Goal: Task Accomplishment & Management: Complete application form

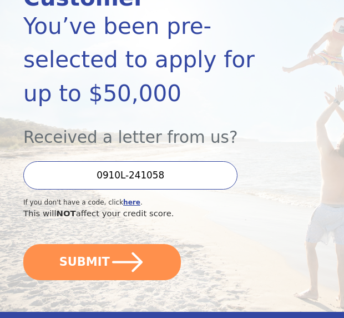
scroll to position [179, 0]
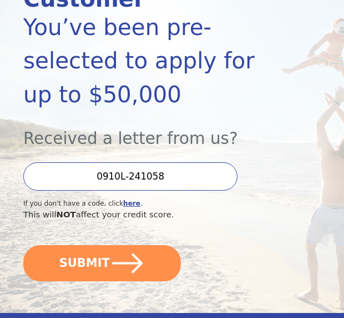
click at [141, 246] on icon "submit" at bounding box center [127, 263] width 35 height 35
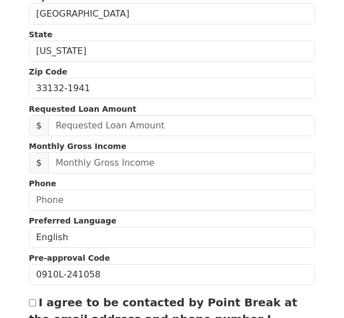
scroll to position [320, 0]
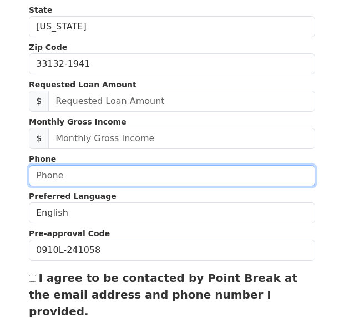
click at [210, 181] on input "text" at bounding box center [172, 175] width 287 height 21
type input "(786) 752-9556"
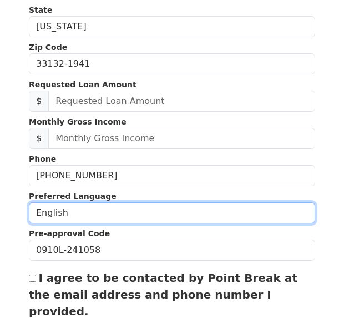
click at [232, 217] on select "English Spanish" at bounding box center [172, 212] width 287 height 21
select select "Spanish"
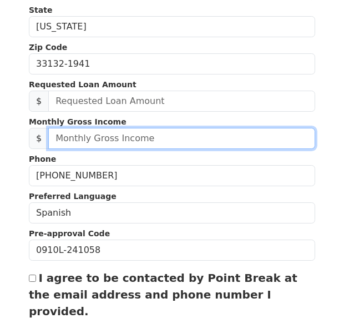
click at [171, 142] on input "text" at bounding box center [181, 138] width 267 height 21
type input "15,000.00"
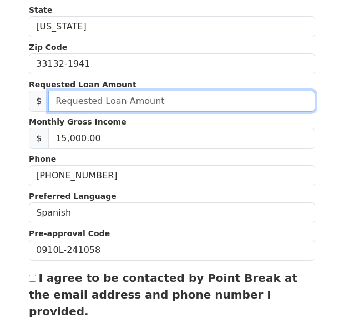
click at [249, 98] on input "text" at bounding box center [181, 101] width 267 height 21
type input "50,000.00"
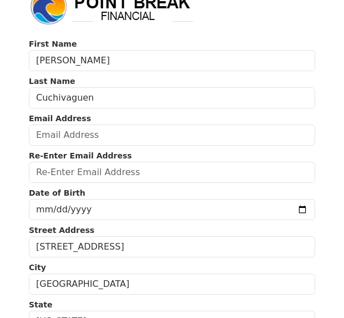
scroll to position [40, 0]
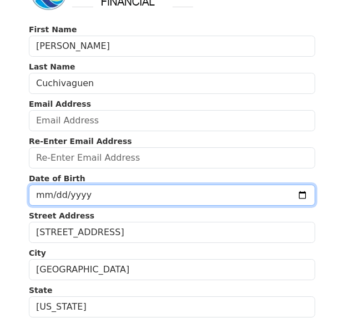
click at [266, 198] on input "date" at bounding box center [172, 194] width 287 height 21
click at [174, 202] on input "1997-05-13" at bounding box center [172, 194] width 287 height 21
click at [169, 201] on input "1997-05-13" at bounding box center [172, 194] width 287 height 21
click at [172, 202] on input "1997-05-13" at bounding box center [172, 194] width 287 height 21
click at [148, 201] on input "1997-05-13" at bounding box center [172, 194] width 287 height 21
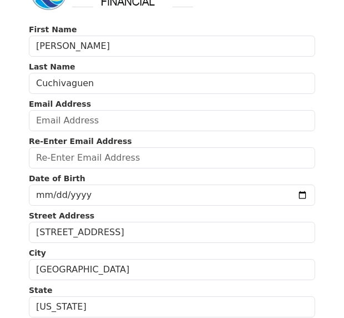
click at [181, 184] on p "Date of Birth" at bounding box center [172, 179] width 287 height 12
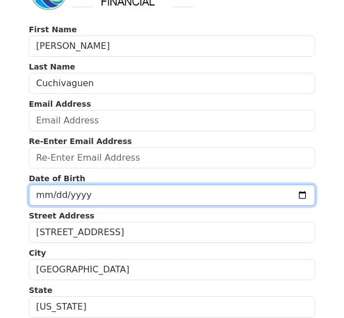
click at [170, 197] on input "1997-05-13" at bounding box center [172, 194] width 287 height 21
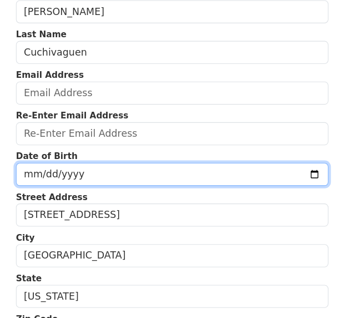
type input "1997-05-12"
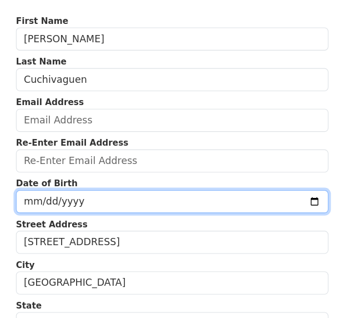
scroll to position [0, 0]
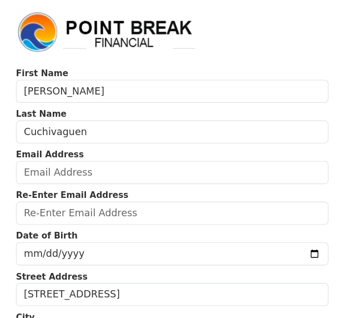
click at [235, 142] on p "Email Address" at bounding box center [172, 144] width 287 height 12
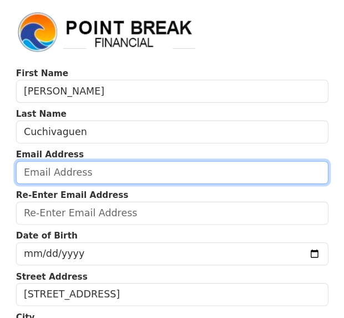
click at [232, 154] on input "email" at bounding box center [172, 160] width 287 height 21
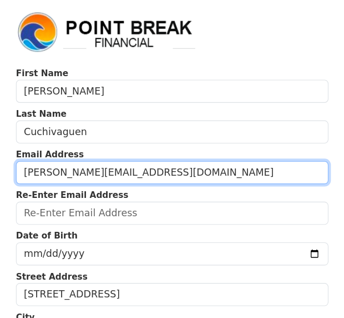
type input "nicolas@cuchivaguen.group"
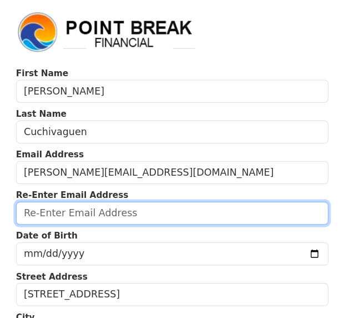
click at [190, 201] on input "email" at bounding box center [172, 197] width 287 height 21
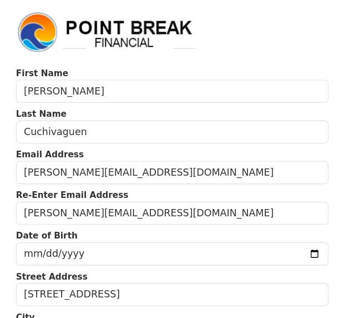
click at [220, 182] on p "Re-Enter Email Address" at bounding box center [172, 182] width 287 height 12
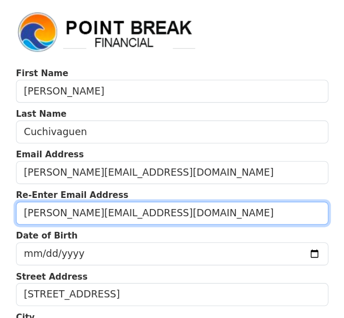
click at [73, 199] on input "nicolas@cichivaguen.group.com" at bounding box center [172, 197] width 287 height 21
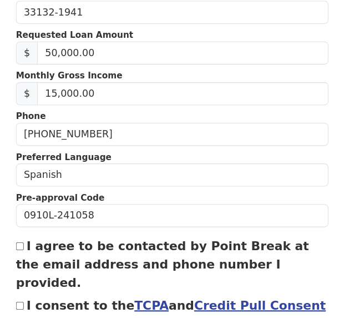
type input "nicolas@cuchivaguen.group.com"
click at [29, 246] on label "I agree to be contacted by Point Break at the email address and phone number I …" at bounding box center [163, 269] width 269 height 47
click at [29, 249] on input "I agree to be contacted by Point Break at the email address and phone number I …" at bounding box center [32, 252] width 7 height 7
checkbox input "true"
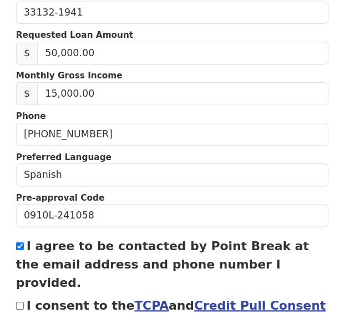
click at [22, 123] on div "First Name Nicolas Last Name Cuchivaguen Email Address nicolas@cuchivaguen.grou…" at bounding box center [172, 44] width 300 height 780
click at [29, 303] on input "I consent to the TCPA and Credit Pull Consent" at bounding box center [32, 306] width 7 height 7
checkbox input "true"
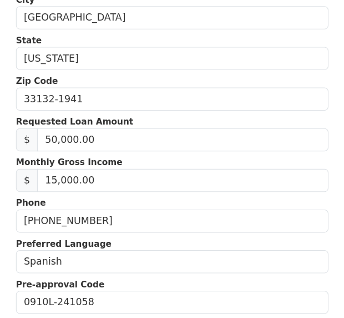
scroll to position [453, 0]
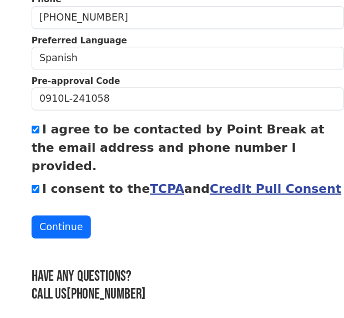
click at [57, 224] on button "Continue" at bounding box center [56, 234] width 54 height 21
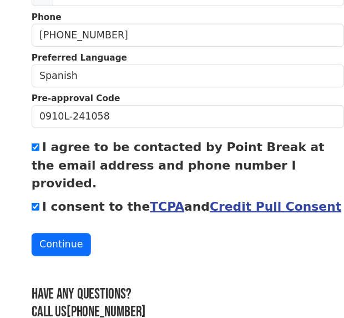
click at [78, 240] on button "Continue" at bounding box center [56, 250] width 54 height 21
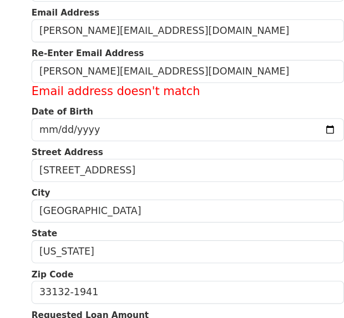
scroll to position [132, 0]
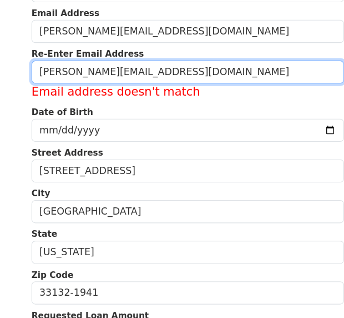
click at [212, 64] on input "nicolas@cuchivaguen.group.com" at bounding box center [172, 66] width 287 height 21
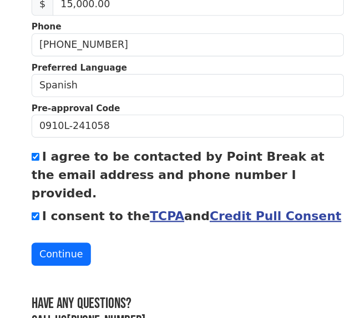
scroll to position [453, 0]
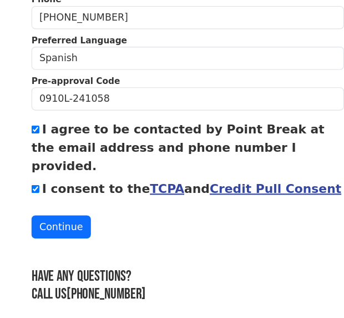
type input "nicolas@cuchivaguen.group"
click at [69, 224] on button "Continue" at bounding box center [56, 234] width 54 height 21
